Goal: Obtain resource: Download file/media

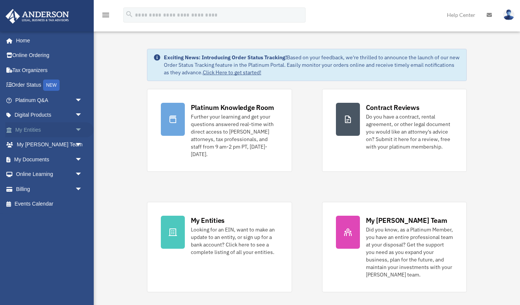
click at [77, 130] on span "arrow_drop_down" at bounding box center [82, 129] width 15 height 15
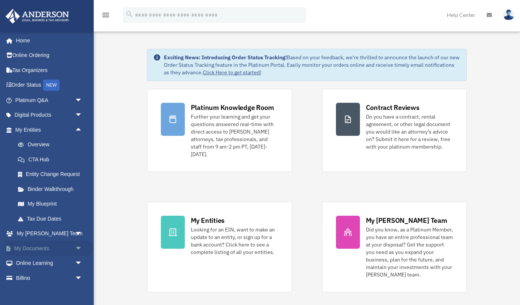
click at [64, 249] on link "My Documents arrow_drop_down" at bounding box center [49, 248] width 88 height 15
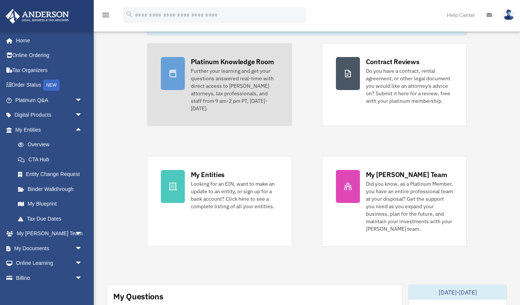
scroll to position [43, 0]
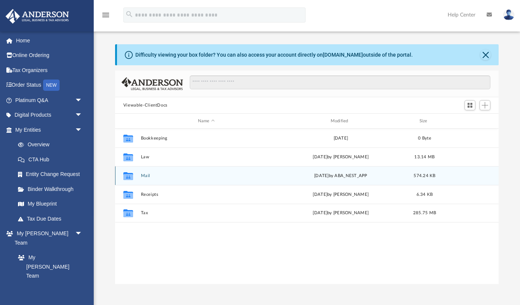
scroll to position [171, 384]
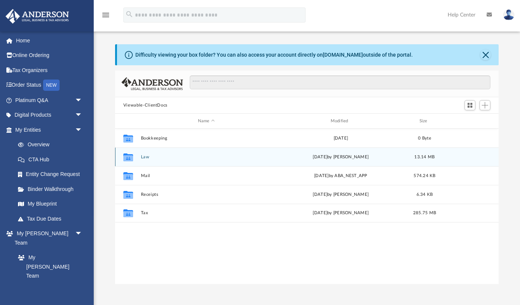
click at [145, 158] on button "Law" at bounding box center [206, 156] width 131 height 5
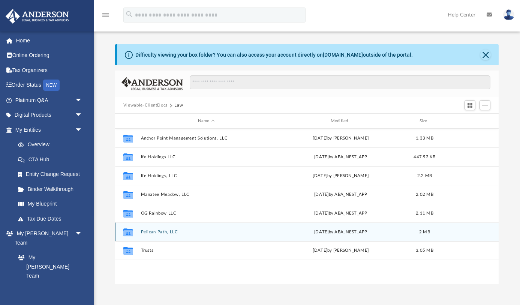
click at [160, 235] on div "Collaborated Folder Pelican Path, LLC [DATE] by ABA_NEST_APP 2 MB" at bounding box center [307, 231] width 384 height 19
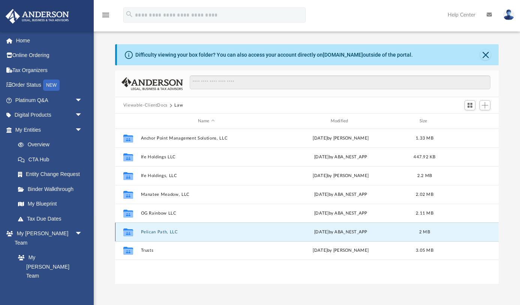
click at [164, 232] on button "Pelican Path, LLC" at bounding box center [206, 231] width 131 height 5
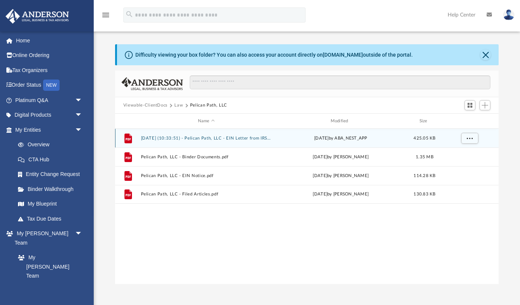
click at [206, 139] on button "[DATE] (10:33:51) - Pelican Path, LLC - EIN Letter from IRS.pdf" at bounding box center [206, 138] width 131 height 5
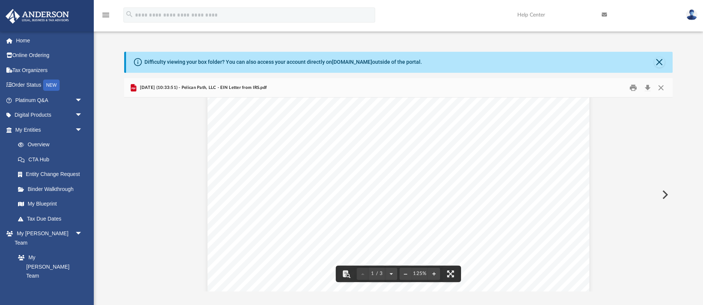
scroll to position [0, 0]
click at [520, 87] on button "Print" at bounding box center [632, 88] width 15 height 12
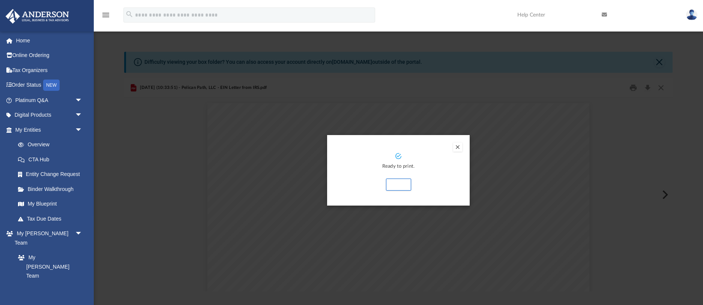
click at [451, 147] on div "Ready to print. Print" at bounding box center [398, 170] width 142 height 70
click at [457, 146] on button "Preview" at bounding box center [457, 146] width 9 height 9
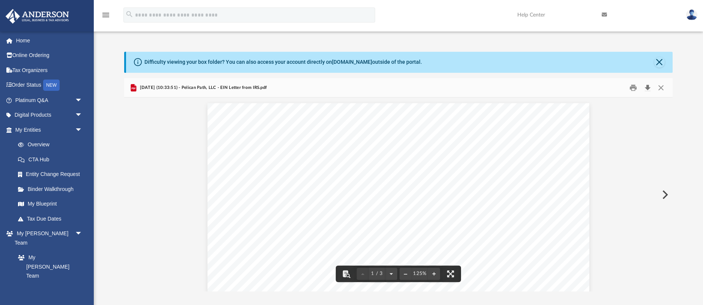
click at [520, 87] on button "Download" at bounding box center [646, 88] width 13 height 12
